Goal: Task Accomplishment & Management: Complete application form

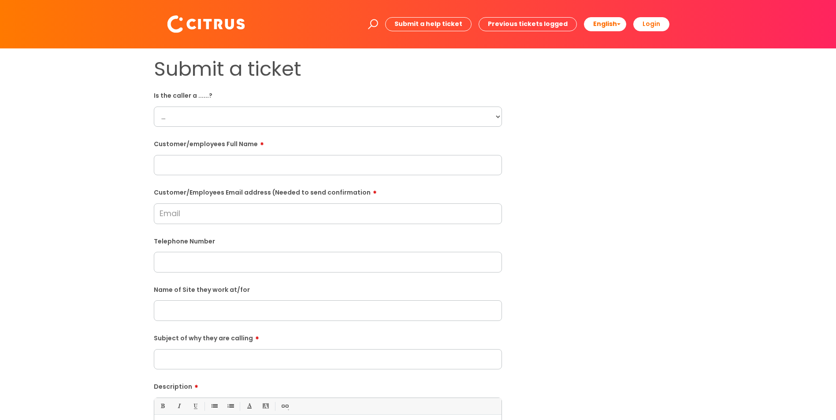
click at [183, 119] on select "... Citrus Customer Citrus Employee [DEMOGRAPHIC_DATA] Supplier" at bounding box center [328, 117] width 348 height 20
select select "Citrus Employee"
click at [154, 107] on select "... Citrus Customer Citrus Employee [DEMOGRAPHIC_DATA] Supplier" at bounding box center [328, 117] width 348 height 20
click at [218, 167] on input "text" at bounding box center [328, 165] width 348 height 20
paste input "[PERSON_NAME]"
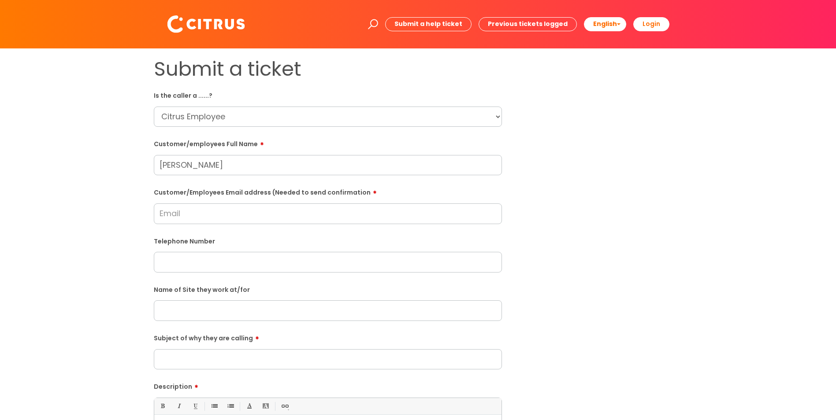
type input "[PERSON_NAME]"
click at [190, 215] on input "Customer/Employees Email address (Needed to send confirmation" at bounding box center [328, 214] width 348 height 20
paste input "[PERSON_NAME]"
type input "[PERSON_NAME]"
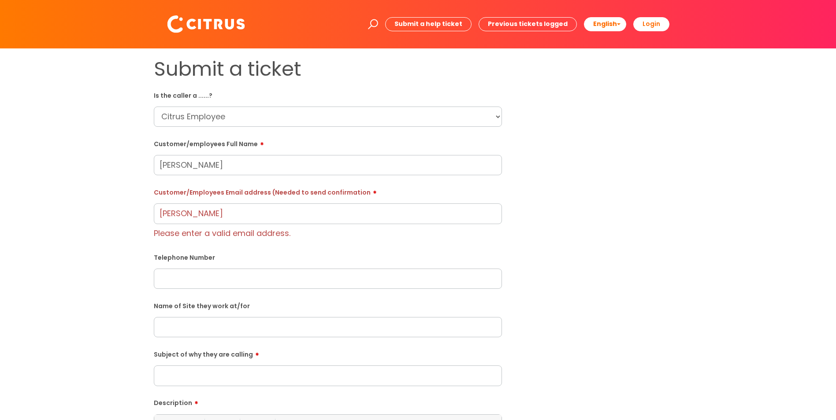
click at [193, 278] on form "Is the caller a ......? ... Citrus Customer Citrus Employee [DEMOGRAPHIC_DATA] …" at bounding box center [328, 327] width 348 height 479
paste input "07756084551"
type input "07756084551"
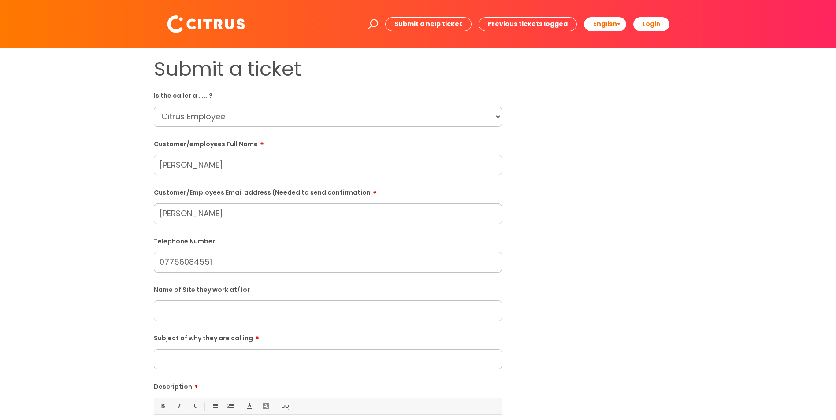
drag, startPoint x: 237, startPoint y: 213, endPoint x: 90, endPoint y: 218, distance: 147.7
click at [90, 218] on div "Submit a ticket Is the caller a ......? ... Citrus Customer Citrus Employee [DE…" at bounding box center [418, 310] width 818 height 507
paste input "[EMAIL_ADDRESS][DOMAIN_NAME]"
type input "[EMAIL_ADDRESS][DOMAIN_NAME]"
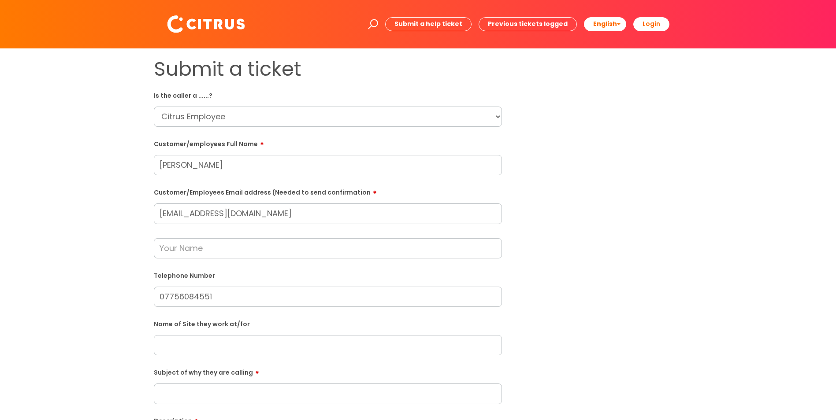
click at [187, 342] on input "text" at bounding box center [328, 345] width 348 height 20
paste input "[GEOGRAPHIC_DATA]"
type input "[GEOGRAPHIC_DATA]"
click at [191, 247] on input "text" at bounding box center [328, 248] width 348 height 20
paste input "[PERSON_NAME]"
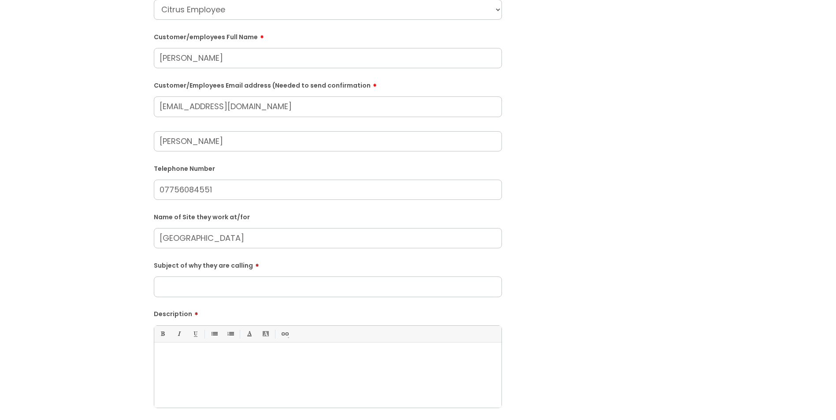
scroll to position [132, 0]
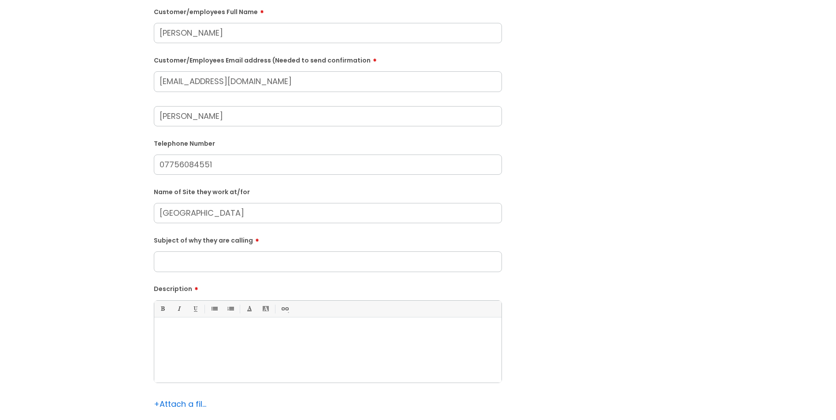
type input "[PERSON_NAME]"
click at [181, 264] on input "Subject of why they are calling" at bounding box center [328, 262] width 348 height 20
click at [196, 260] on input "Subject of why they are calling" at bounding box center [328, 262] width 348 height 20
type input "No"
type input "Rubbish"
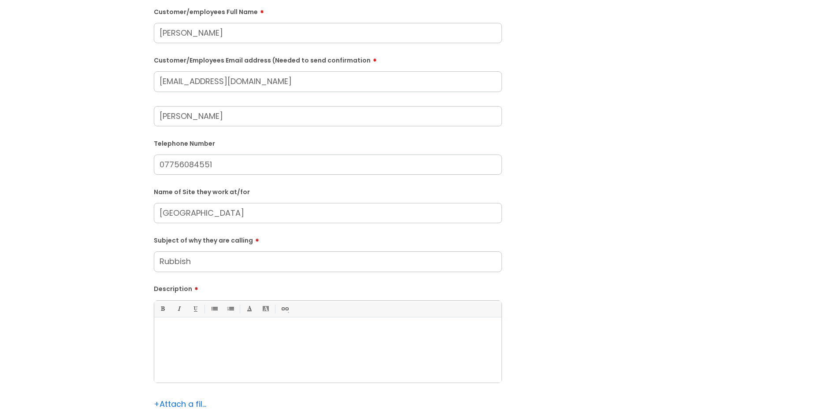
click at [187, 335] on p at bounding box center [328, 333] width 334 height 8
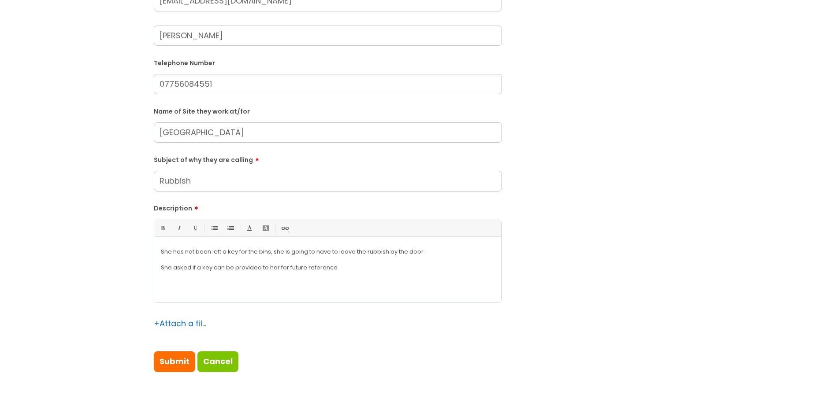
scroll to position [220, 0]
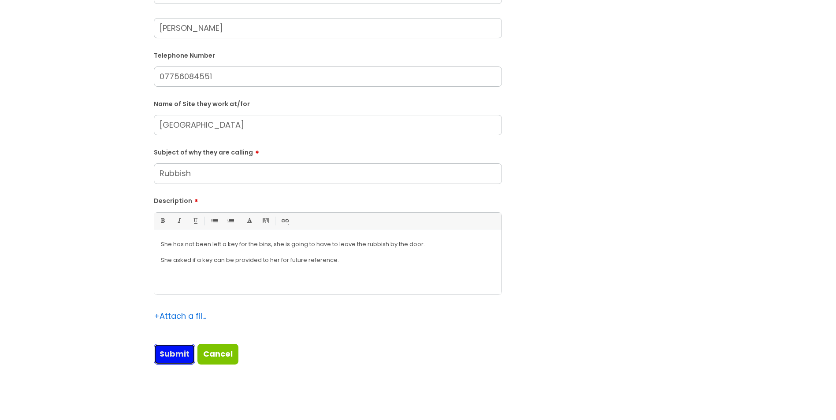
click at [173, 357] on input "Submit" at bounding box center [174, 354] width 41 height 20
type input "Please Wait..."
